Goal: Task Accomplishment & Management: Use online tool/utility

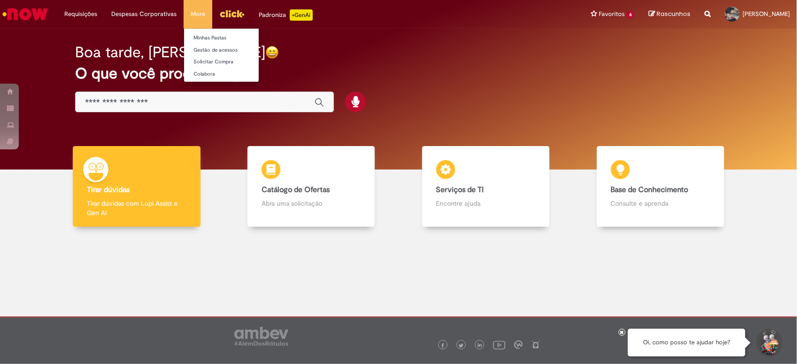
click at [192, 13] on li "More Minhas Pastas Gestão de acessos Solicitar Compra Colabora" at bounding box center [198, 14] width 29 height 28
click at [214, 78] on link "Colabora" at bounding box center [235, 74] width 103 height 10
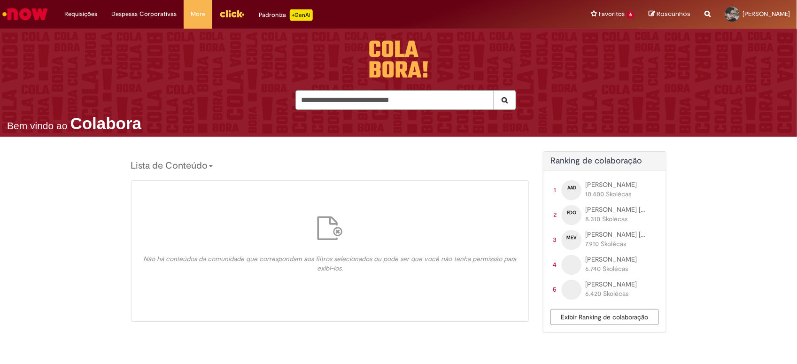
click at [562, 321] on span "Exibir Ranking de colaboração" at bounding box center [604, 317] width 87 height 8
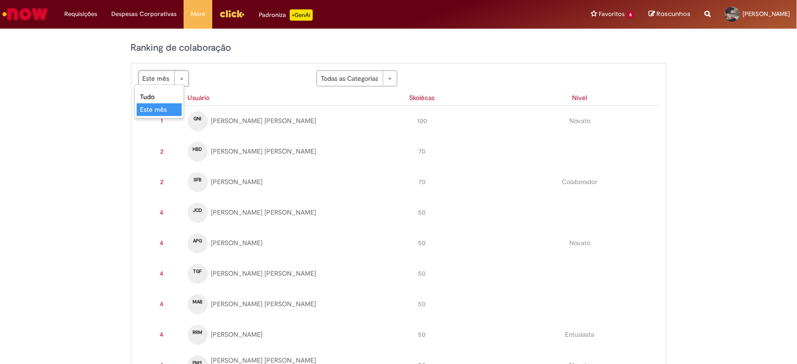
scroll to position [0, 3]
select select "********"
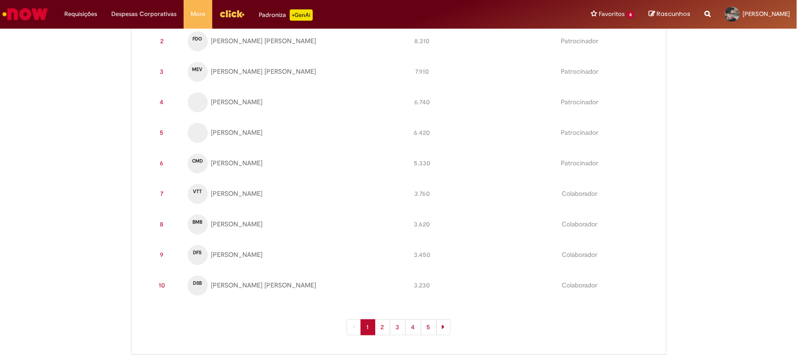
scroll to position [0, 0]
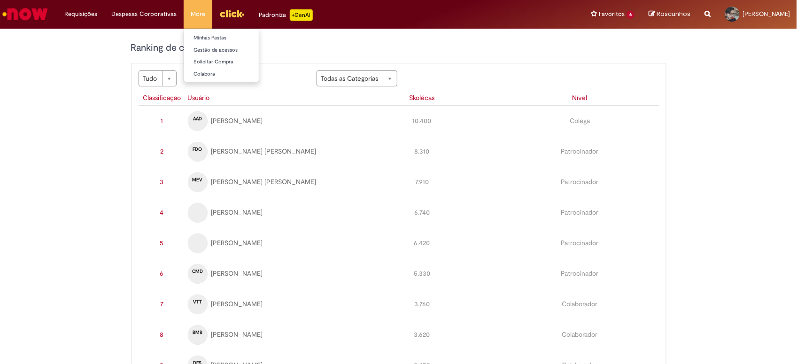
click at [192, 60] on link "Solicitar Compra" at bounding box center [235, 62] width 103 height 10
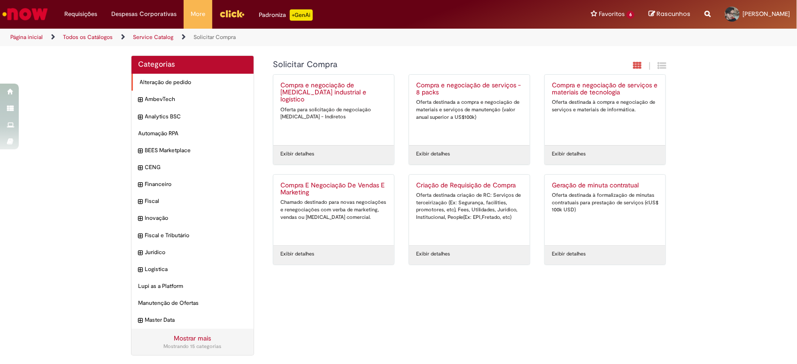
click at [212, 78] on div "Alteração de pedido Itens" at bounding box center [192, 82] width 123 height 17
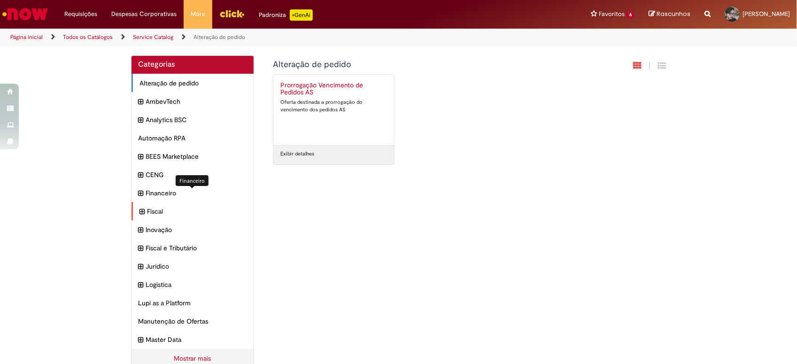
click at [200, 203] on div "Fiscal Itens" at bounding box center [192, 211] width 123 height 19
